Goal: Information Seeking & Learning: Learn about a topic

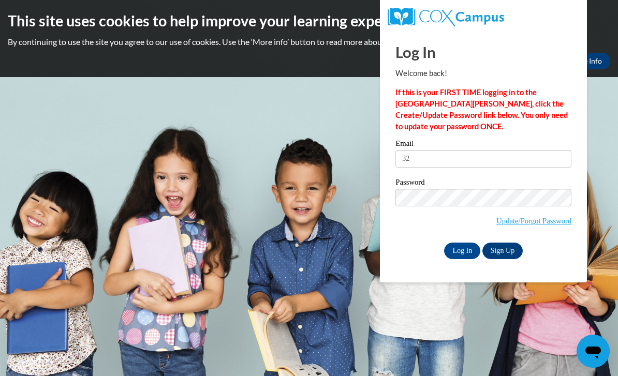
type input "3"
type input "o"
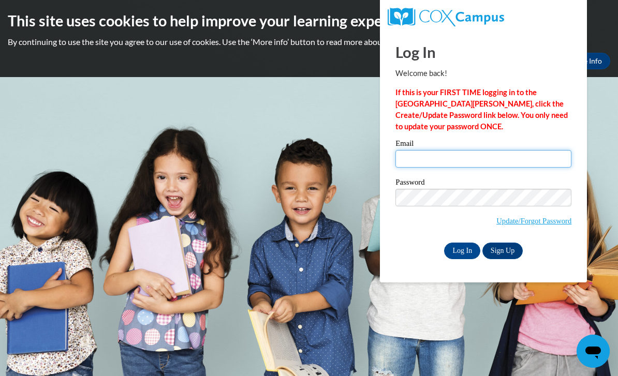
type input "[EMAIL_ADDRESS][DOMAIN_NAME]"
click at [462, 250] on input "Log In" at bounding box center [462, 251] width 36 height 17
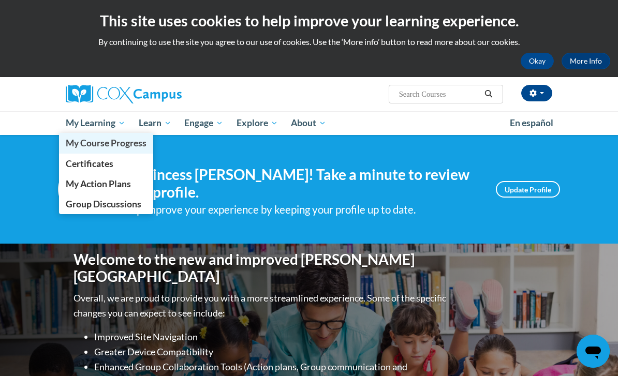
click at [90, 142] on span "My Course Progress" at bounding box center [106, 143] width 81 height 11
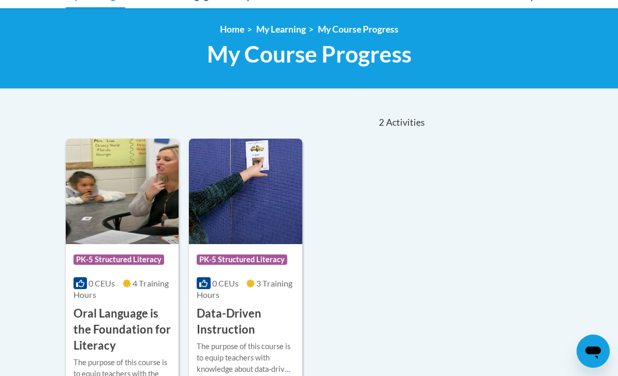
scroll to position [126, 0]
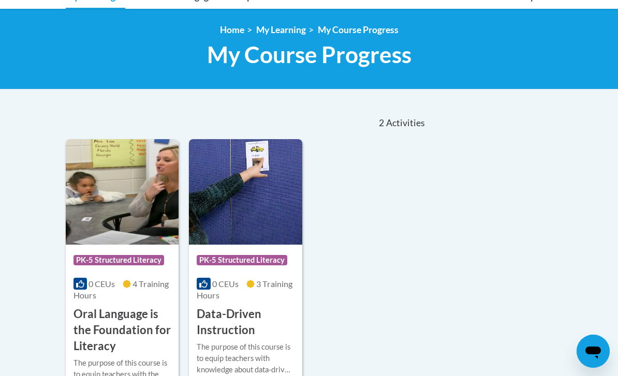
click at [104, 204] on img at bounding box center [122, 192] width 113 height 106
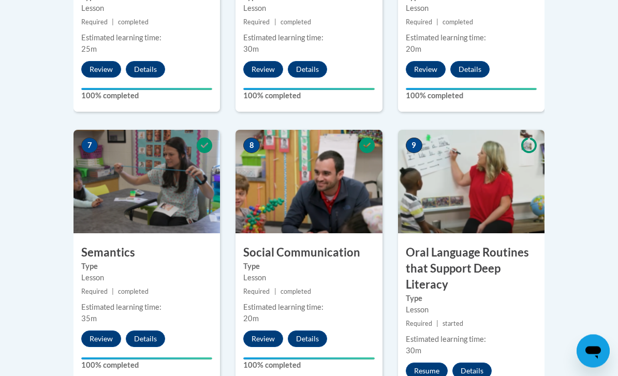
scroll to position [809, 0]
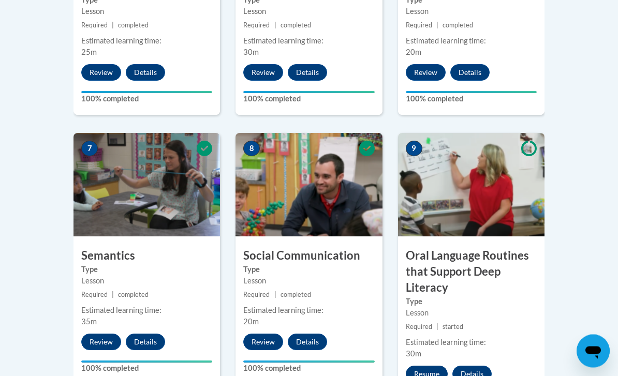
click at [423, 369] on button "Resume" at bounding box center [427, 374] width 42 height 17
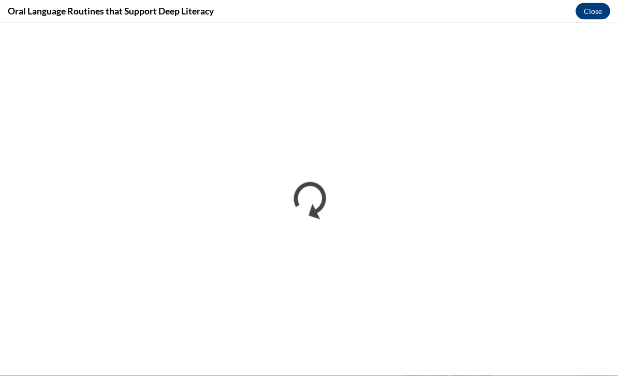
click at [599, 12] on button "Close" at bounding box center [592, 11] width 35 height 17
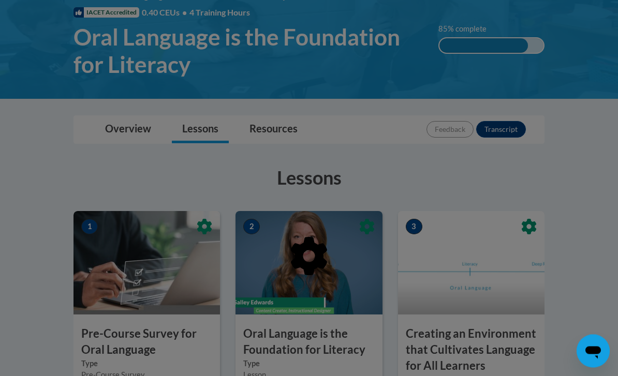
scroll to position [0, 0]
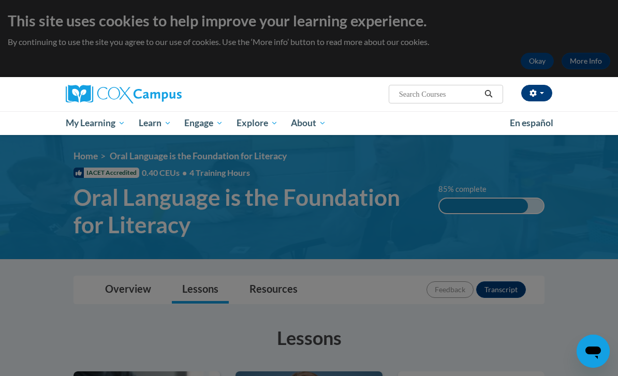
click at [539, 91] on button "button" at bounding box center [536, 93] width 31 height 17
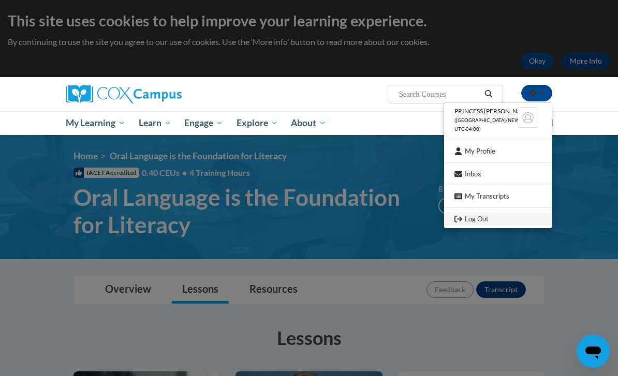
click at [477, 218] on link "Log Out" at bounding box center [498, 219] width 108 height 13
